Goal: Use online tool/utility: Utilize a website feature to perform a specific function

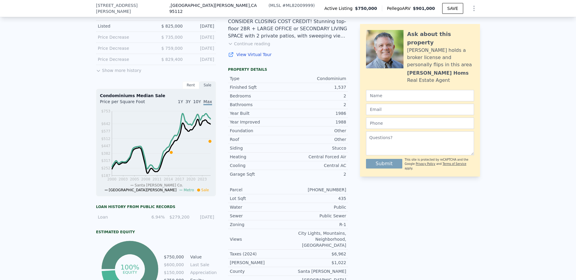
scroll to position [169, 0]
click at [124, 74] on button "Show more history" at bounding box center [118, 69] width 45 height 8
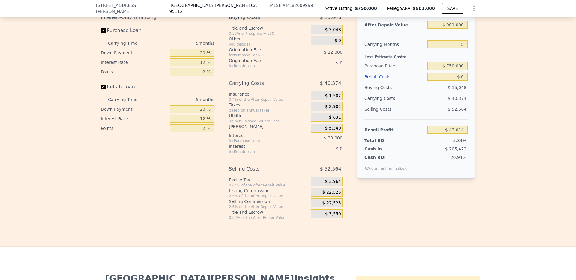
scroll to position [1051, 0]
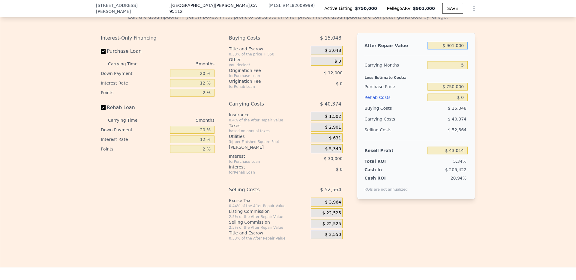
drag, startPoint x: 463, startPoint y: 49, endPoint x: 441, endPoint y: 49, distance: 22.2
click at [402, 49] on input "$ 901,000" at bounding box center [447, 46] width 40 height 8
type input "$ 5"
type input "-$ 804,465"
type input "$ 55"
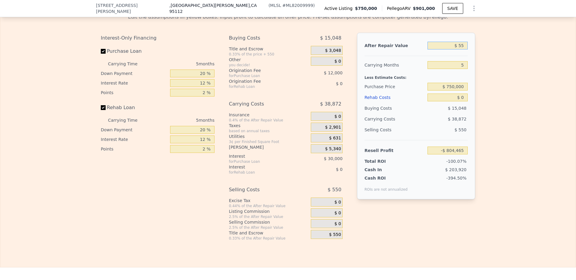
type input "-$ 804,417"
type input "$ 550"
type input "-$ 803,953"
type input "$ 5,500"
type input "-$ 799,297"
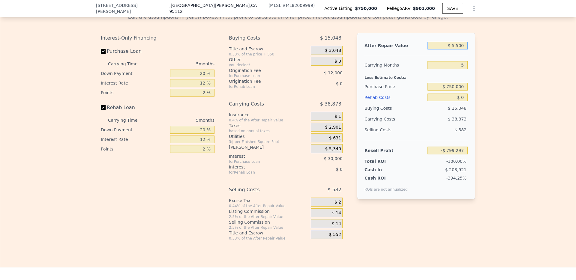
type input "$ 55,000"
type input "-$ 752,737"
type input "$ 550,000"
type input "-$ 287,139"
type input "$ 550,000"
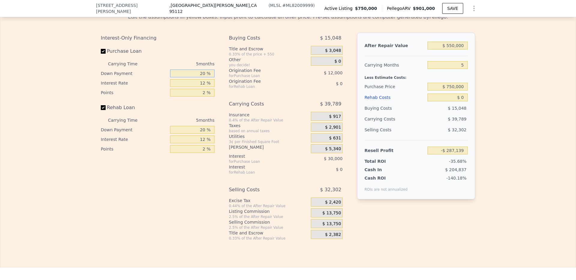
drag, startPoint x: 202, startPoint y: 74, endPoint x: 195, endPoint y: 74, distance: 7.2
click at [195, 74] on input "20 %" at bounding box center [192, 74] width 44 height 8
type input "1 %"
type input "-$ 297,114"
type input "10 %"
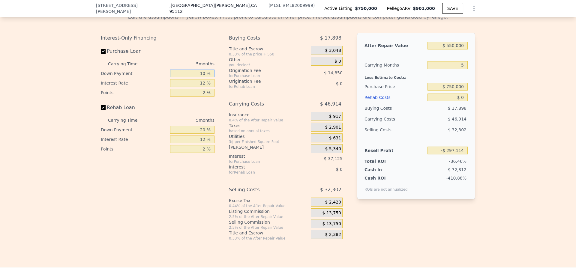
type input "-$ 292,389"
type input "10 %"
type input "1 %"
type input "-$ 261,454"
type input "10 %"
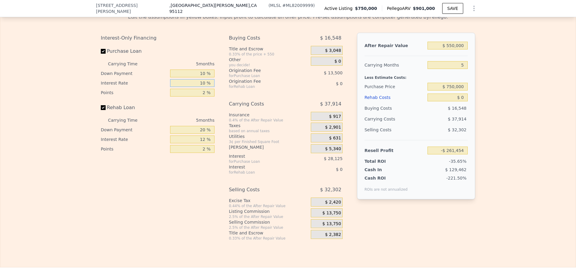
type input "-$ 286,764"
type input "10 %"
type input "1 %"
type input "-$ 280,014"
type input "1 %"
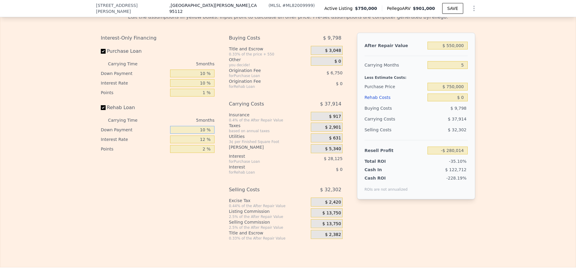
type input "10 %"
type input "0 %"
click at [330, 216] on span "$ 13,750" at bounding box center [331, 213] width 19 height 5
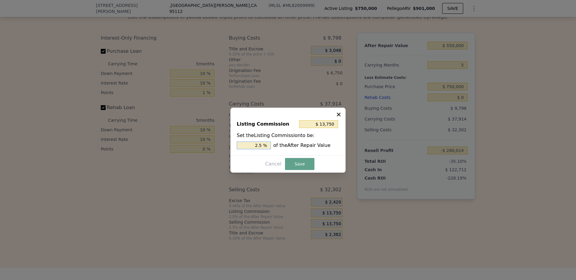
drag, startPoint x: 263, startPoint y: 147, endPoint x: 250, endPoint y: 147, distance: 13.5
click at [250, 147] on input "2.5 %" at bounding box center [254, 146] width 34 height 8
type input "$ 5,500"
type input "1.0 %"
click at [292, 164] on button "Save" at bounding box center [299, 164] width 29 height 12
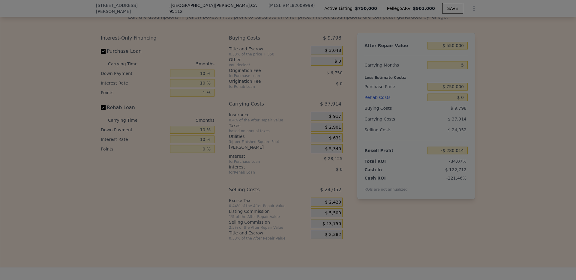
type input "-$ 271,764"
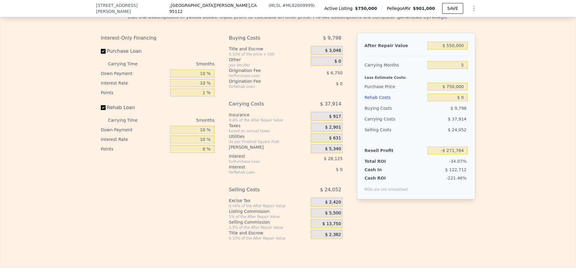
click at [331, 226] on span "$ 13,750" at bounding box center [331, 223] width 19 height 5
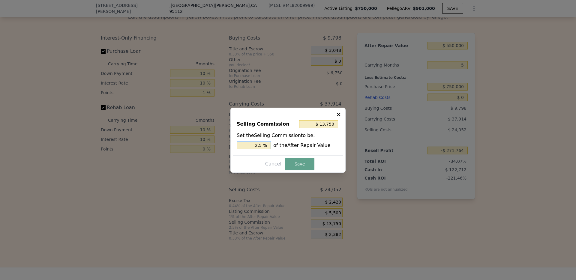
drag, startPoint x: 264, startPoint y: 145, endPoint x: 250, endPoint y: 145, distance: 14.4
click at [250, 145] on input "2.5 %" at bounding box center [254, 146] width 34 height 8
type input "$ 16,500"
type input "3.0 %"
click at [306, 166] on button "Save" at bounding box center [299, 164] width 29 height 12
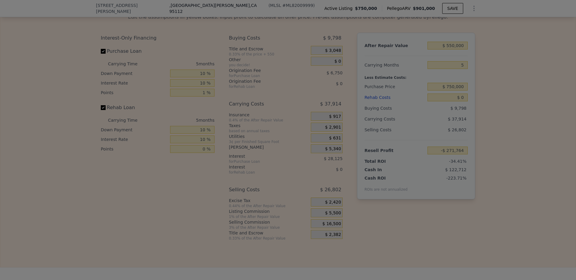
type input "-$ 274,514"
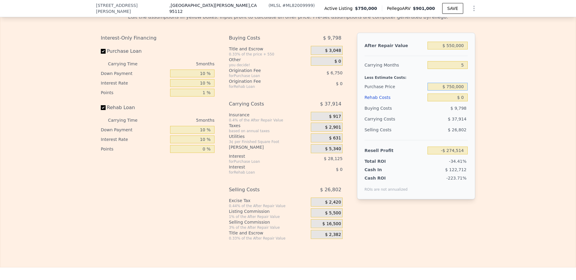
drag, startPoint x: 465, startPoint y: 89, endPoint x: 433, endPoint y: 89, distance: 31.8
click at [402, 89] on input "$ 750,000" at bounding box center [447, 87] width 40 height 8
type input "$ 450,000"
click at [402, 150] on div "Edit the assumptions in yellow boxes. Input profit to calculate an offer price.…" at bounding box center [287, 125] width 575 height 232
type input "$ 40,435"
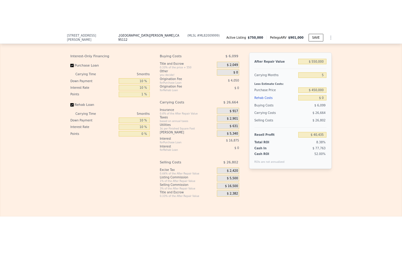
scroll to position [1052, 0]
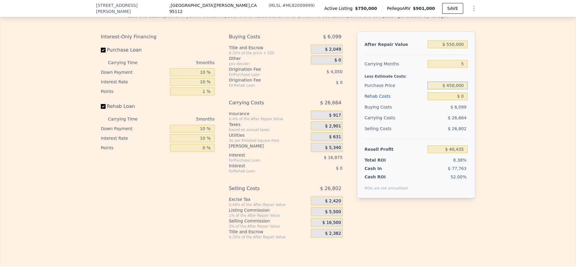
drag, startPoint x: 451, startPoint y: 88, endPoint x: 448, endPoint y: 88, distance: 3.0
click at [402, 88] on input "$ 450,000" at bounding box center [447, 86] width 40 height 8
type input "$ 435,000"
click at [402, 126] on div "Edit the assumptions in yellow boxes. Input profit to calculate an offer price.…" at bounding box center [287, 123] width 575 height 232
type input "$ 56,180"
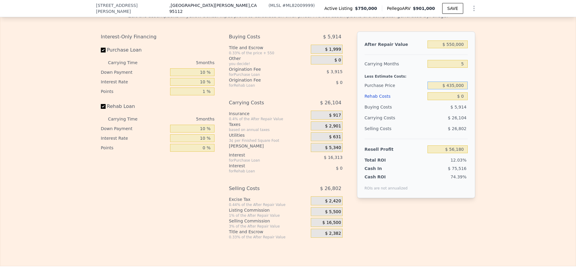
click at [402, 89] on input "$ 435,000" at bounding box center [447, 86] width 40 height 8
type input "$ 4,000"
click at [402, 47] on input "$ 550,000" at bounding box center [447, 44] width 40 height 8
type input "$ 508,660"
type input "$ 55,000"
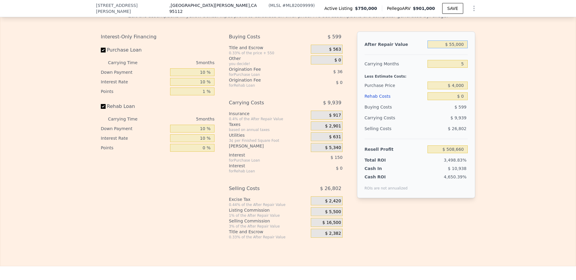
type input "$ 38,112"
type input "$ 5,000"
type input "-$ 9,418"
type input "$ 56,000"
type input "$ 39,064"
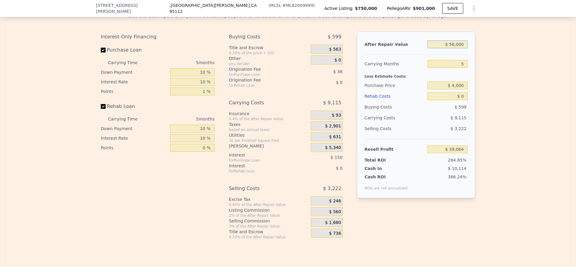
type input "$ 560,000"
type input "$ 518,167"
type input "$ 560,000"
click at [402, 89] on input "$ 4,000" at bounding box center [447, 86] width 40 height 8
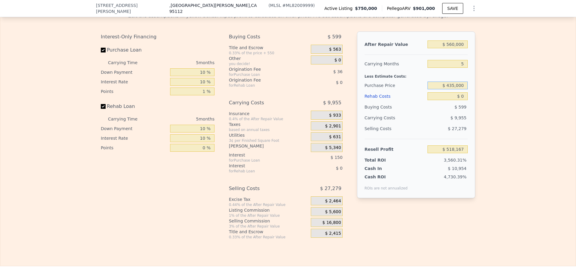
type input "$ 435,000"
click at [402, 132] on div "Edit the assumptions in yellow boxes. Input profit to calculate an offer price.…" at bounding box center [287, 123] width 575 height 232
type input "$ 65,687"
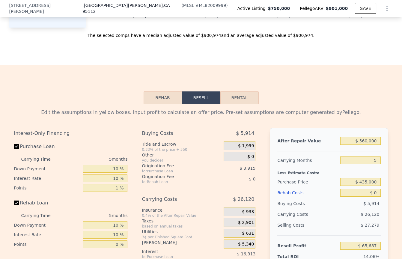
scroll to position [957, 0]
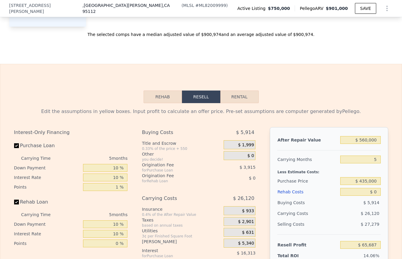
click at [238, 101] on button "Rental" at bounding box center [239, 97] width 38 height 13
select select "30"
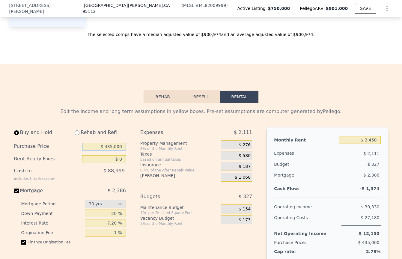
drag, startPoint x: 121, startPoint y: 150, endPoint x: 106, endPoint y: 150, distance: 15.9
click at [106, 150] on input "$ 435,000" at bounding box center [104, 147] width 44 height 8
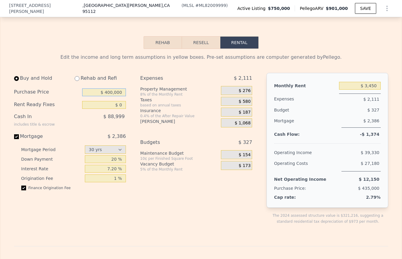
scroll to position [1014, 0]
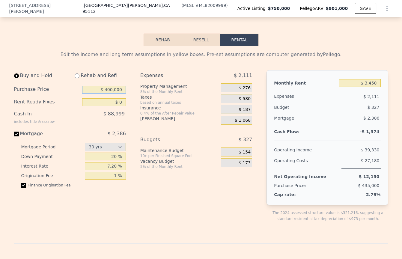
type input "$ 400,000"
click at [102, 160] on input "20 %" at bounding box center [105, 157] width 41 height 8
type input "10 %"
drag, startPoint x: 114, startPoint y: 169, endPoint x: 102, endPoint y: 169, distance: 12.3
click at [102, 169] on input "7.20 %" at bounding box center [105, 166] width 41 height 8
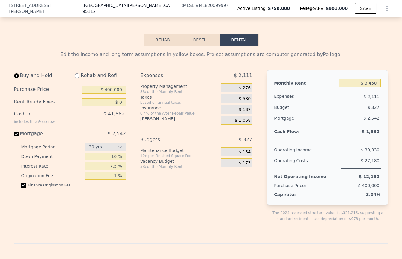
type input "7.5 %"
drag, startPoint x: 375, startPoint y: 85, endPoint x: 368, endPoint y: 85, distance: 7.2
click at [368, 85] on input "$ 3,450" at bounding box center [360, 83] width 42 height 8
type input "$ 3,000"
click at [75, 78] on input "radio" at bounding box center [77, 75] width 5 height 5
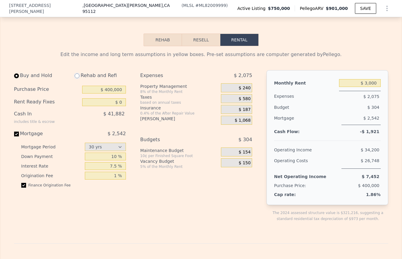
radio input "true"
type input "$ 3,500"
select select "30"
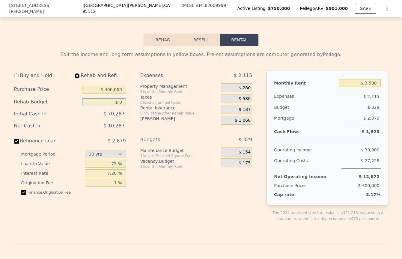
drag, startPoint x: 122, startPoint y: 105, endPoint x: 115, endPoint y: 105, distance: 6.6
click at [115, 105] on input "$ 0" at bounding box center [104, 102] width 44 height 8
type input "$ 500"
drag, startPoint x: 122, startPoint y: 106, endPoint x: 112, endPoint y: 106, distance: 9.6
click at [112, 106] on input "$ 500" at bounding box center [104, 102] width 44 height 8
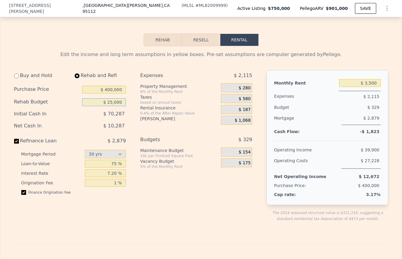
type input "$ 25,000"
click at [136, 133] on div "Buy and Hold Rehab and Refi Purchase Price $ 400,000 Rehab Budget $ 25,000 Init…" at bounding box center [135, 150] width 243 height 161
click at [119, 158] on select "15 yrs 30 yrs" at bounding box center [105, 154] width 41 height 8
click at [85, 153] on select "15 yrs 30 yrs" at bounding box center [105, 154] width 41 height 8
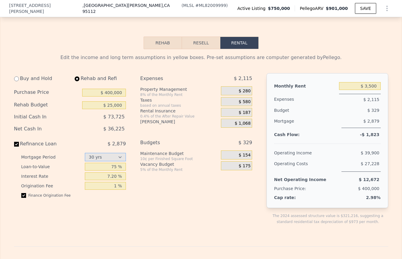
scroll to position [1010, 0]
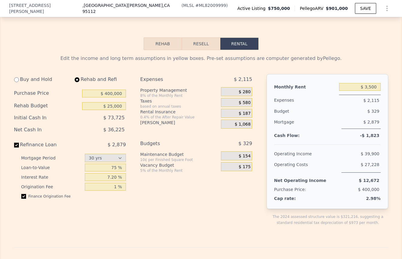
click at [199, 141] on div "Budgets" at bounding box center [173, 143] width 66 height 11
drag, startPoint x: 116, startPoint y: 171, endPoint x: 107, endPoint y: 171, distance: 8.7
click at [107, 171] on input "75 %" at bounding box center [105, 168] width 41 height 8
type input "8 %"
type input "75 %"
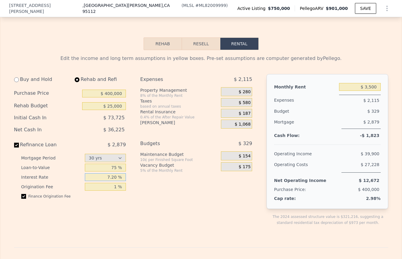
drag, startPoint x: 115, startPoint y: 180, endPoint x: 106, endPoint y: 180, distance: 8.1
click at [106, 180] on input "7.20 %" at bounding box center [105, 177] width 41 height 8
type input "7 %"
click at [149, 189] on div "Expenses $ 2,115 Property Management 8% of the Monthly Rent $ 280 Taxes based o…" at bounding box center [198, 154] width 117 height 161
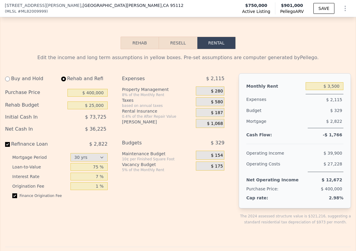
scroll to position [1012, 0]
